Goal: Transaction & Acquisition: Purchase product/service

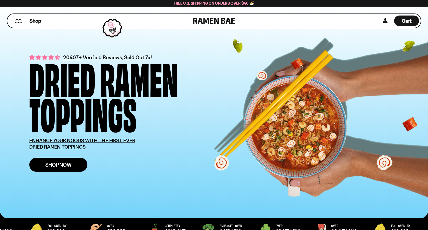
click at [68, 163] on span "Shop Now" at bounding box center [58, 164] width 26 height 5
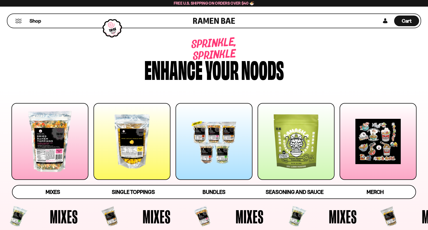
click at [41, 134] on div at bounding box center [49, 141] width 77 height 77
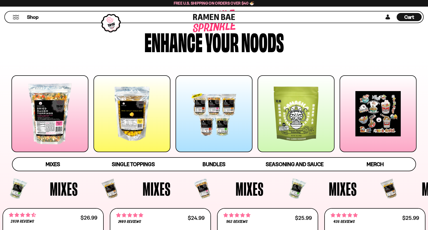
scroll to position [148, 0]
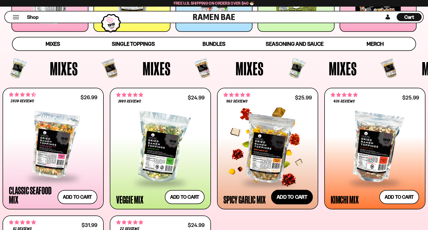
click at [289, 198] on button "Add to cart Add ― Regular price $25.99 Regular price Sale price $25.99 Unit pri…" at bounding box center [292, 197] width 42 height 15
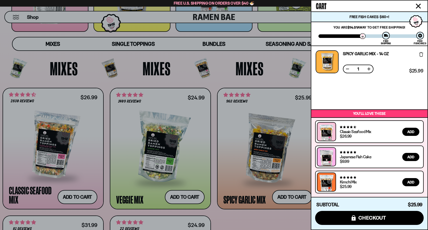
click at [250, 220] on div at bounding box center [214, 115] width 428 height 230
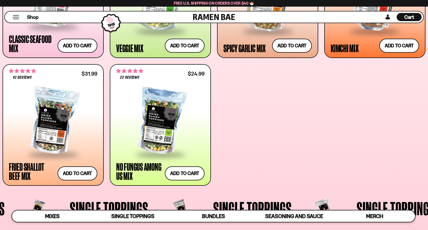
scroll to position [314, 0]
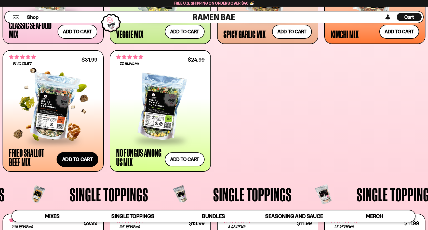
click at [73, 162] on button "Add to cart Add ― Regular price $31.99 Regular price Sale price $31.99 Unit pri…" at bounding box center [78, 159] width 42 height 15
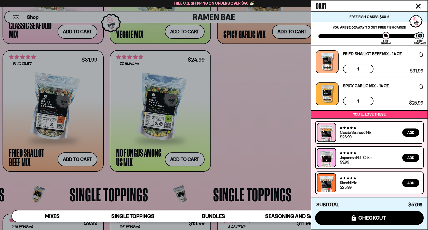
scroll to position [1, 0]
